Goal: Information Seeking & Learning: Learn about a topic

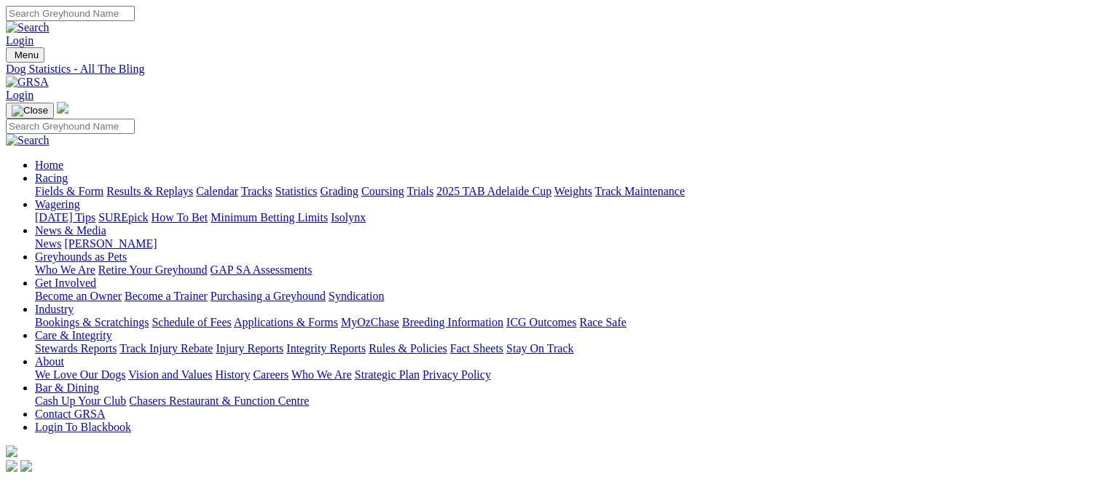
scroll to position [616, 0]
click at [193, 185] on link "Results & Replays" at bounding box center [149, 191] width 87 height 12
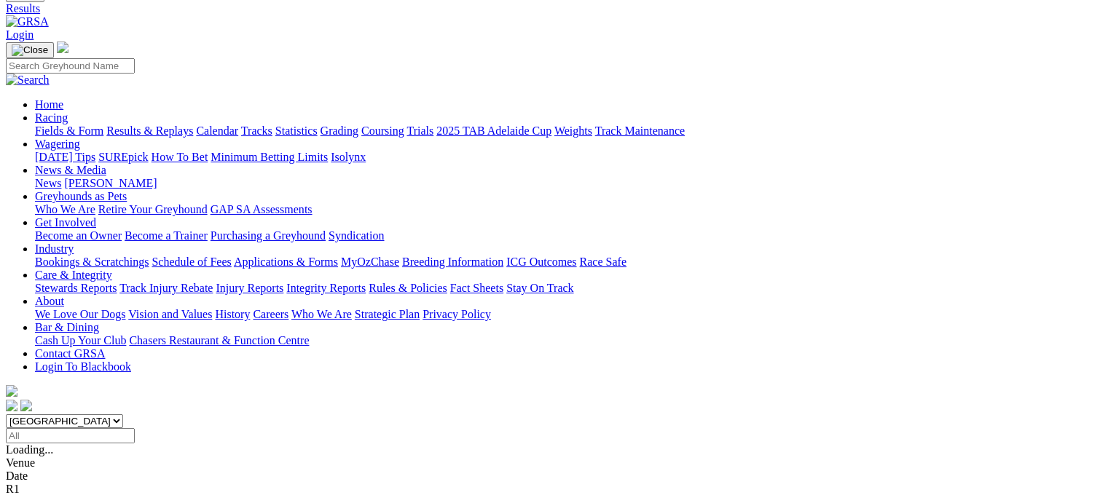
scroll to position [39, 0]
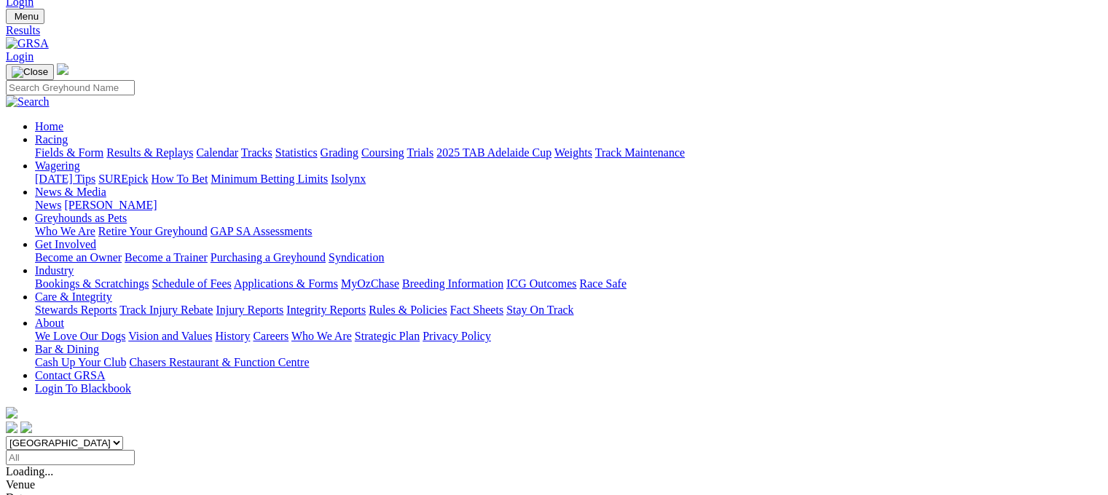
click at [38, 146] on link "Fields & Form" at bounding box center [69, 152] width 68 height 12
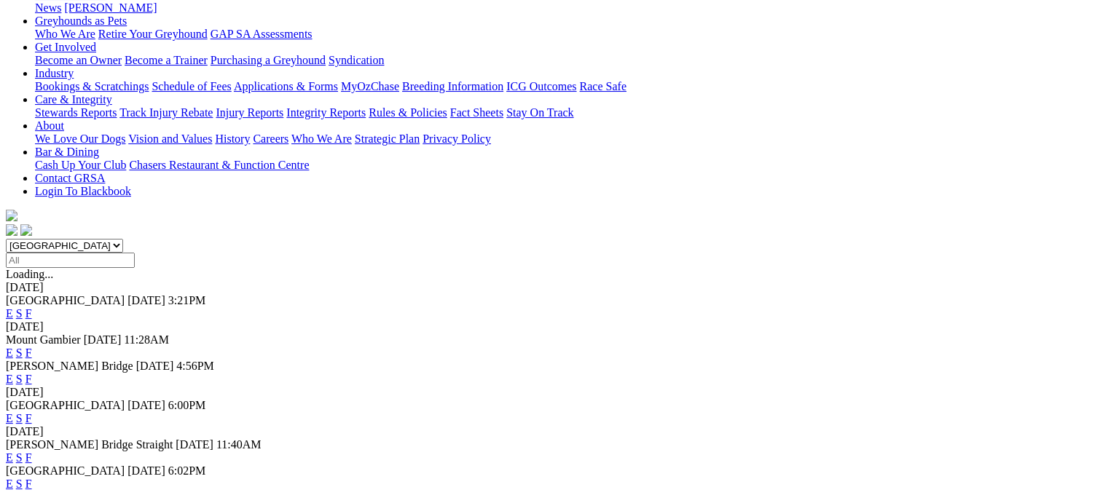
scroll to position [239, 0]
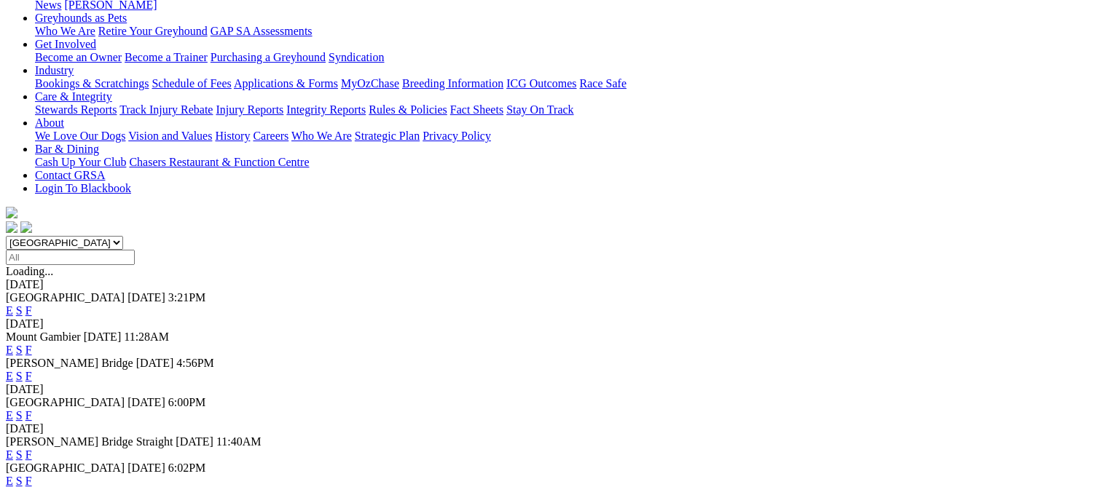
click at [32, 475] on link "F" at bounding box center [28, 481] width 7 height 12
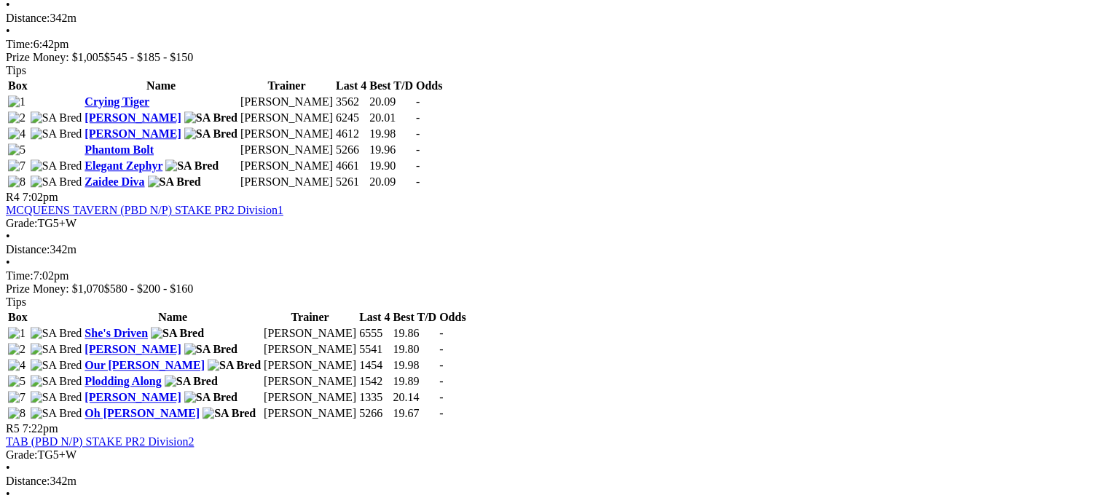
scroll to position [1273, 0]
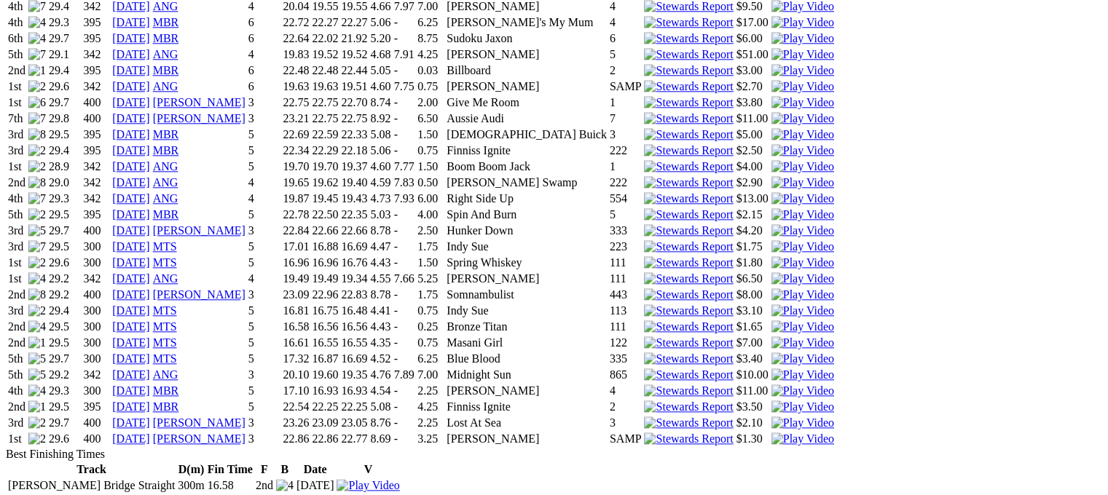
scroll to position [1669, 0]
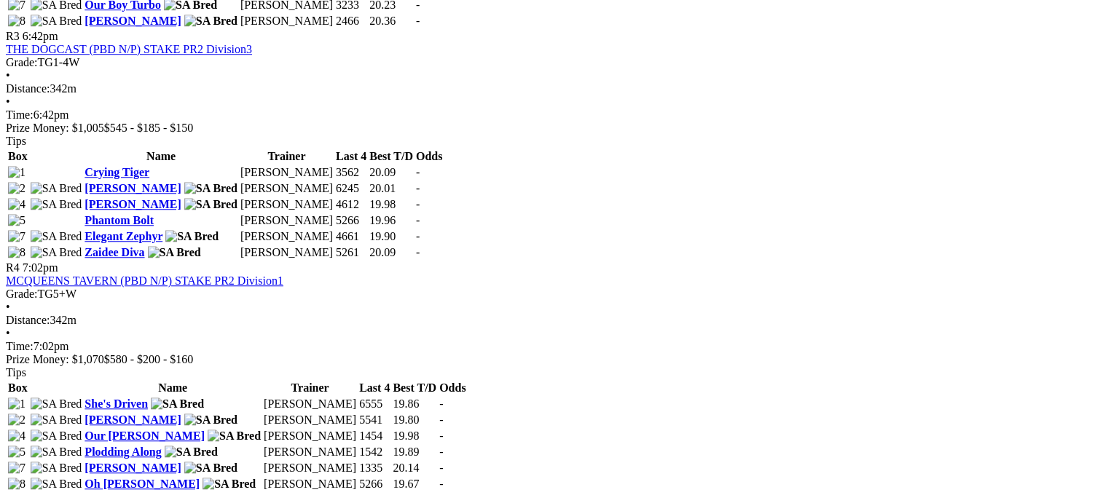
scroll to position [1177, 0]
